Goal: Transaction & Acquisition: Purchase product/service

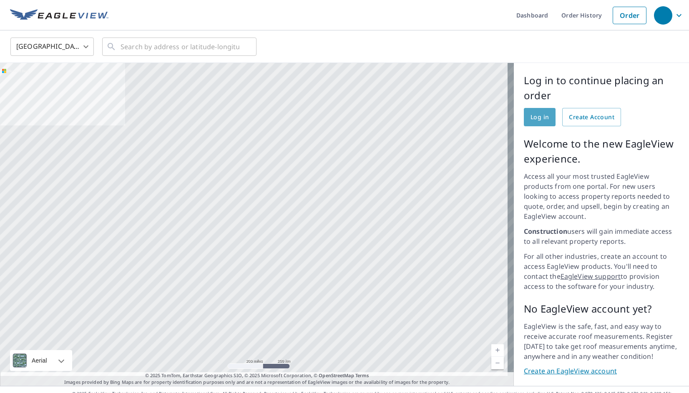
click at [536, 115] on span "Log in" at bounding box center [539, 117] width 18 height 10
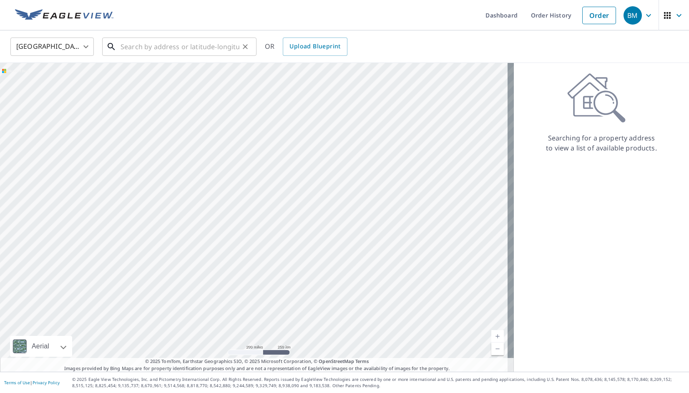
click at [128, 48] on input "text" at bounding box center [179, 46] width 119 height 23
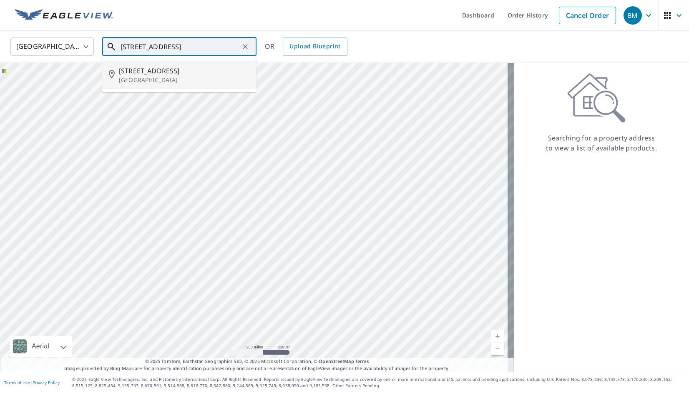
click at [142, 75] on span "[STREET_ADDRESS]" at bounding box center [184, 71] width 131 height 10
type input "[STREET_ADDRESS]"
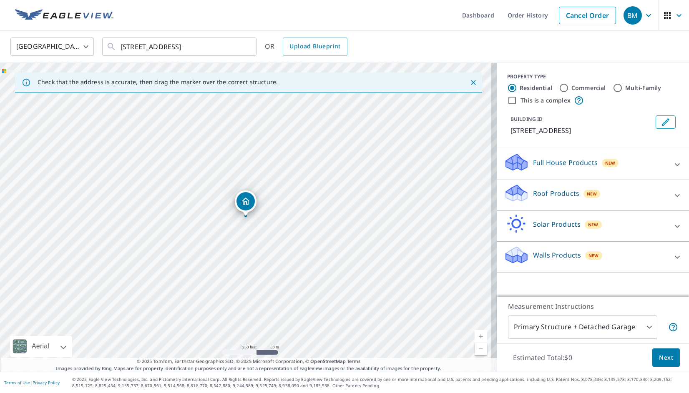
click at [546, 253] on p "Walls Products" at bounding box center [557, 255] width 48 height 10
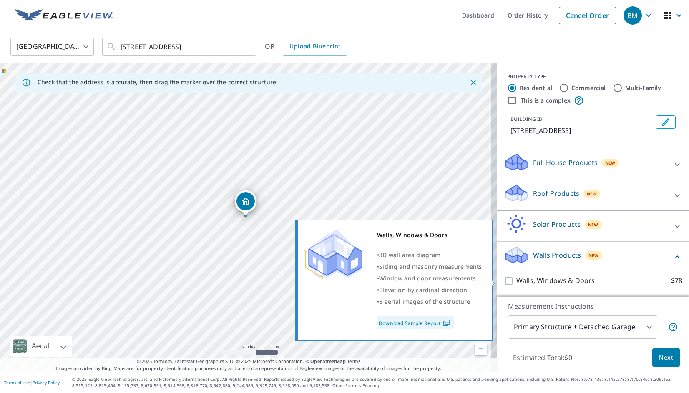
click at [504, 279] on input "Walls, Windows & Doors $78" at bounding box center [510, 281] width 13 height 10
checkbox input "true"
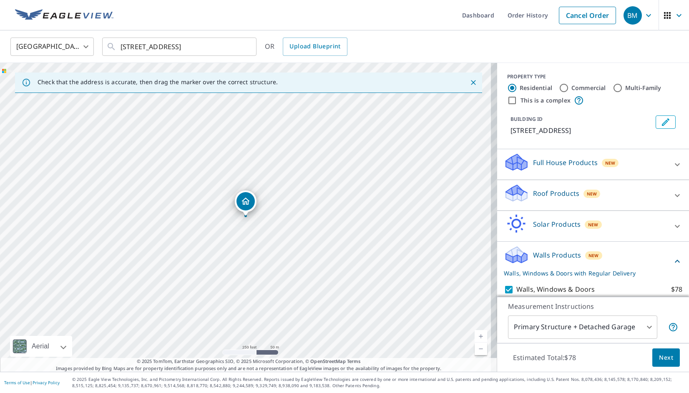
click at [642, 326] on body "BM BM Dashboard Order History Cancel Order BM [GEOGRAPHIC_DATA] [GEOGRAPHIC_DAT…" at bounding box center [344, 196] width 689 height 393
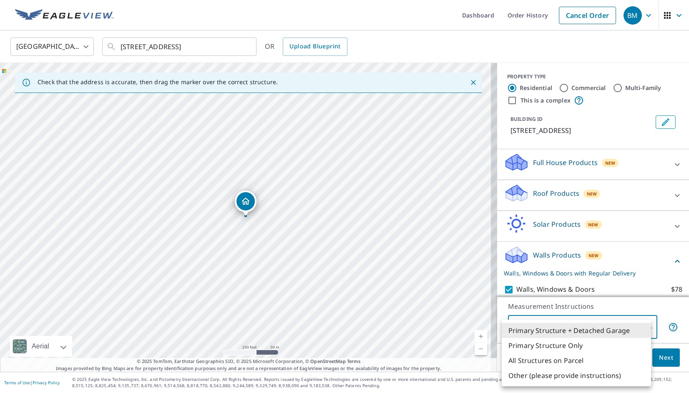
click at [552, 350] on li "Primary Structure Only" at bounding box center [575, 345] width 149 height 15
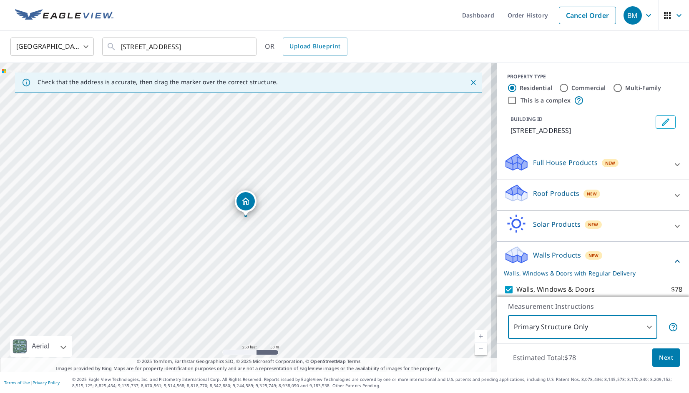
click at [643, 328] on body "BM BM Dashboard Order History Cancel Order BM [GEOGRAPHIC_DATA] [GEOGRAPHIC_DAT…" at bounding box center [344, 196] width 689 height 393
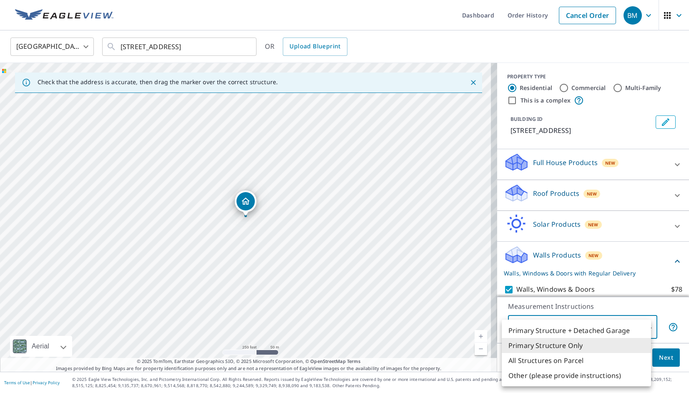
click at [543, 334] on li "Primary Structure + Detached Garage" at bounding box center [575, 330] width 149 height 15
type input "1"
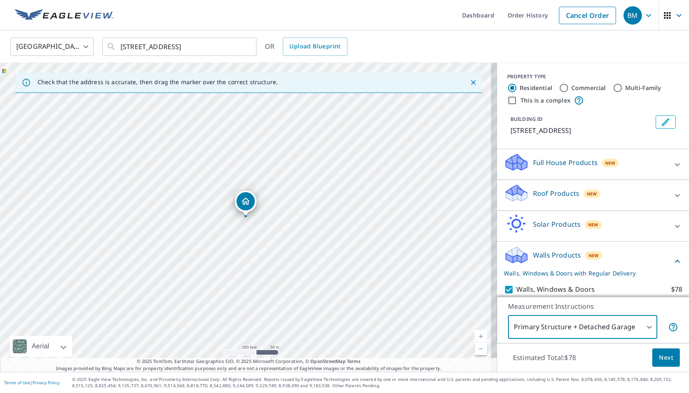
click at [659, 359] on span "Next" at bounding box center [666, 358] width 14 height 10
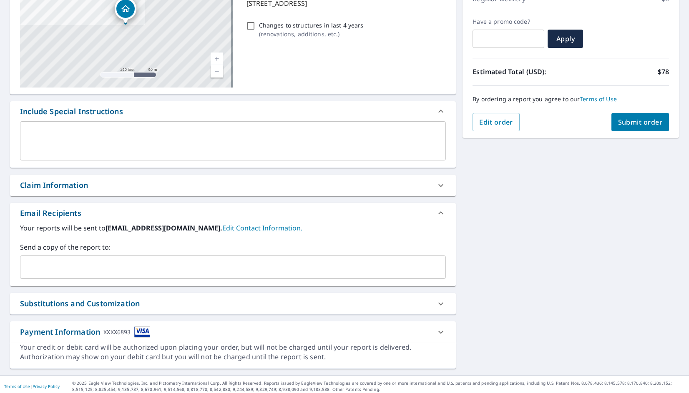
scroll to position [130, 0]
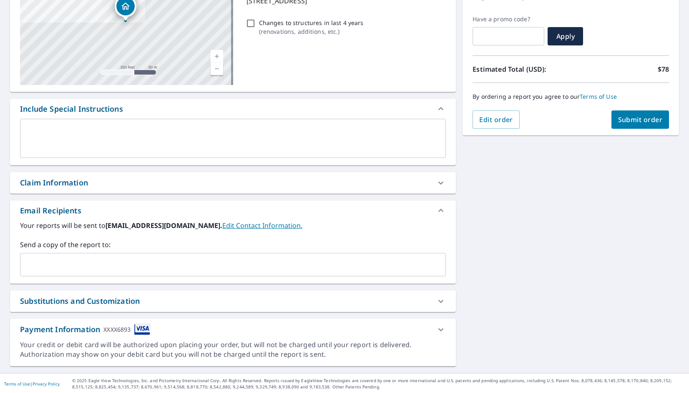
click at [628, 118] on span "Submit order" at bounding box center [640, 119] width 45 height 9
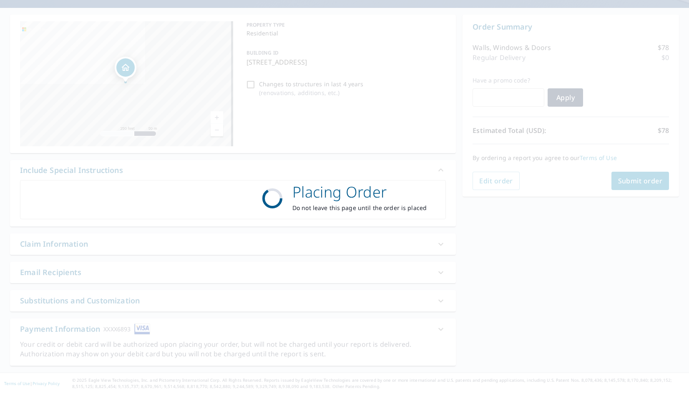
scroll to position [69, 0]
